Goal: Information Seeking & Learning: Learn about a topic

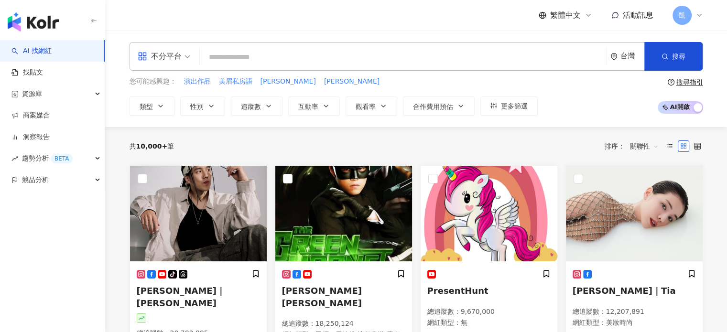
click at [288, 51] on input "search" at bounding box center [402, 57] width 398 height 18
type input "*"
type input "***"
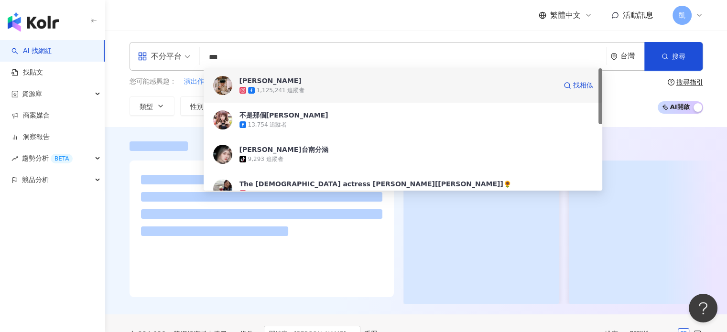
click at [340, 88] on div "1,125,241 追蹤者" at bounding box center [397, 90] width 317 height 10
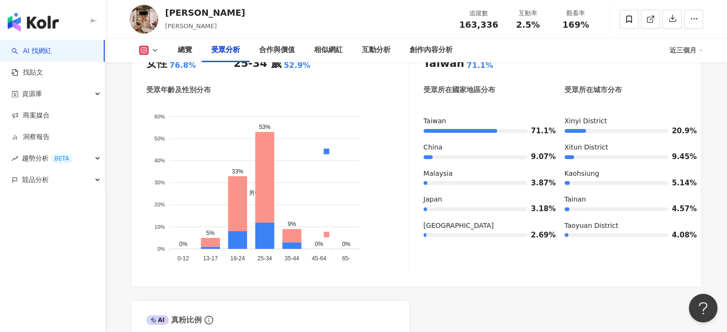
scroll to position [847, 0]
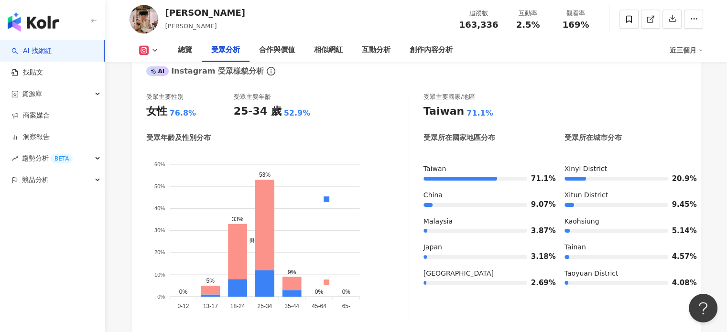
click at [157, 49] on icon at bounding box center [155, 50] width 8 height 8
drag, startPoint x: 191, startPoint y: 14, endPoint x: 162, endPoint y: 12, distance: 28.7
click at [162, 12] on div "陳意涵 YiHan Chen 追蹤數 163,336 互動率 2.5% 觀看率 169%" at bounding box center [415, 19] width 611 height 38
copy div "[PERSON_NAME]"
